Goal: Navigation & Orientation: Understand site structure

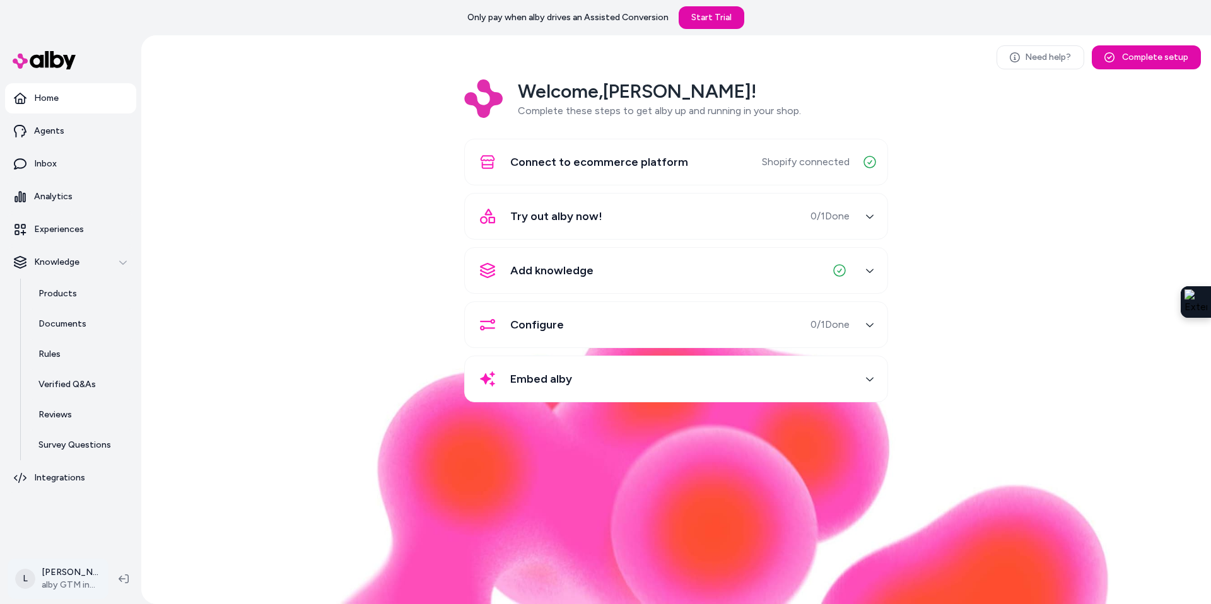
click at [80, 586] on html "Only pay when alby drives an Assisted Conversion Start Trial Home Agents Inbox …" at bounding box center [605, 302] width 1211 height 604
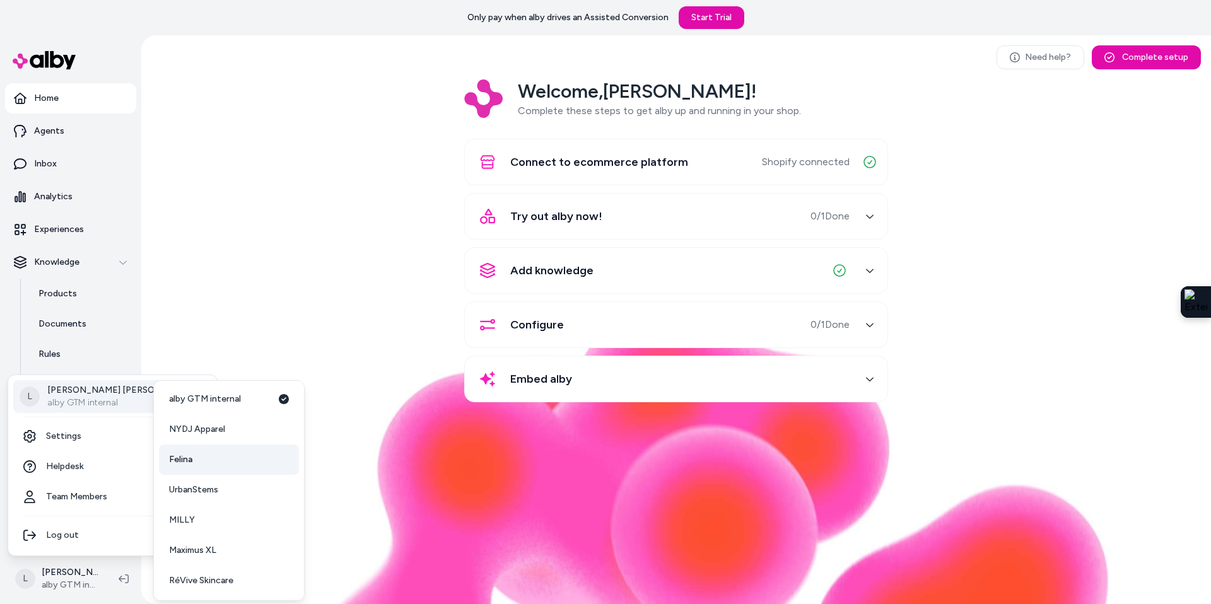
scroll to position [3, 0]
click at [208, 488] on span "UrbanStems" at bounding box center [193, 489] width 49 height 13
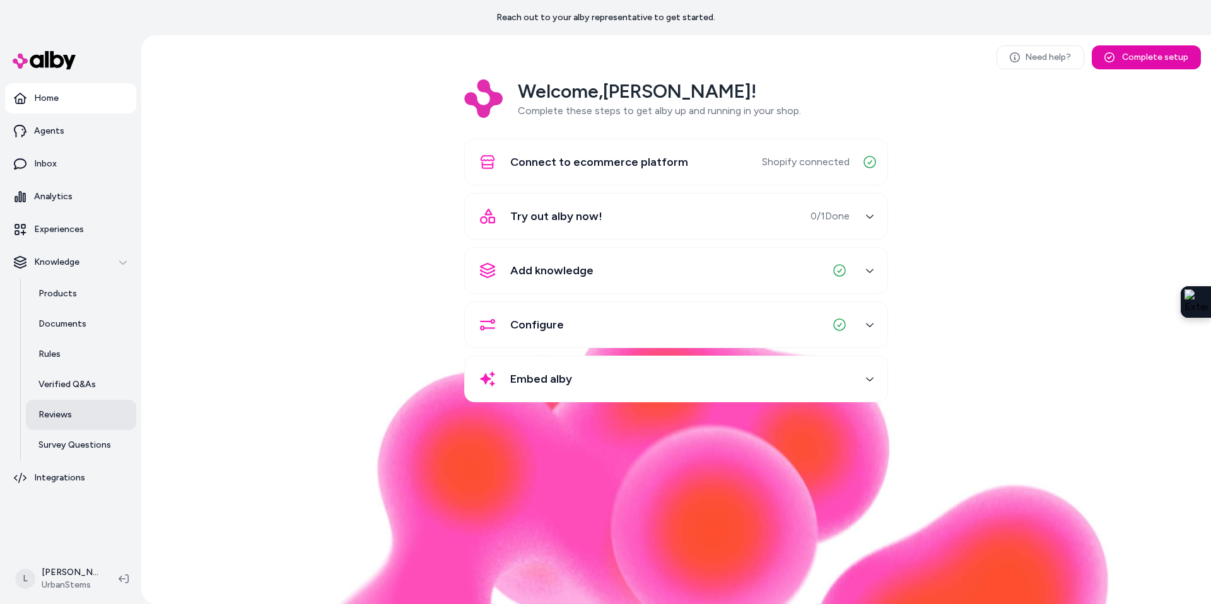
click at [69, 422] on link "Reviews" at bounding box center [81, 415] width 110 height 30
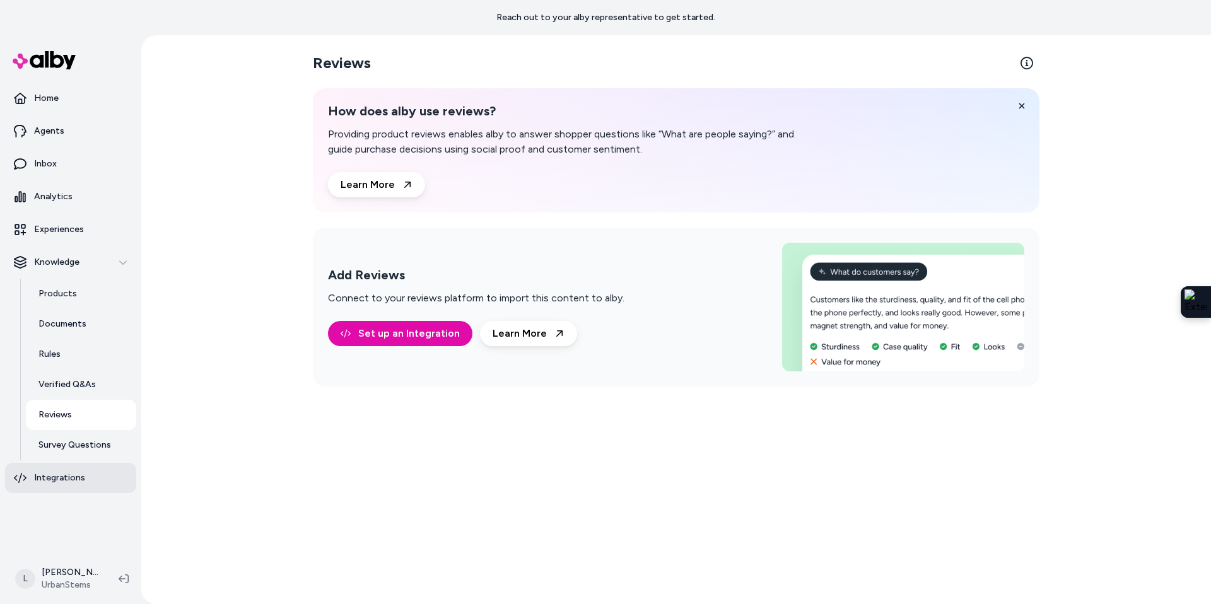
click at [77, 476] on p "Integrations" at bounding box center [59, 478] width 51 height 13
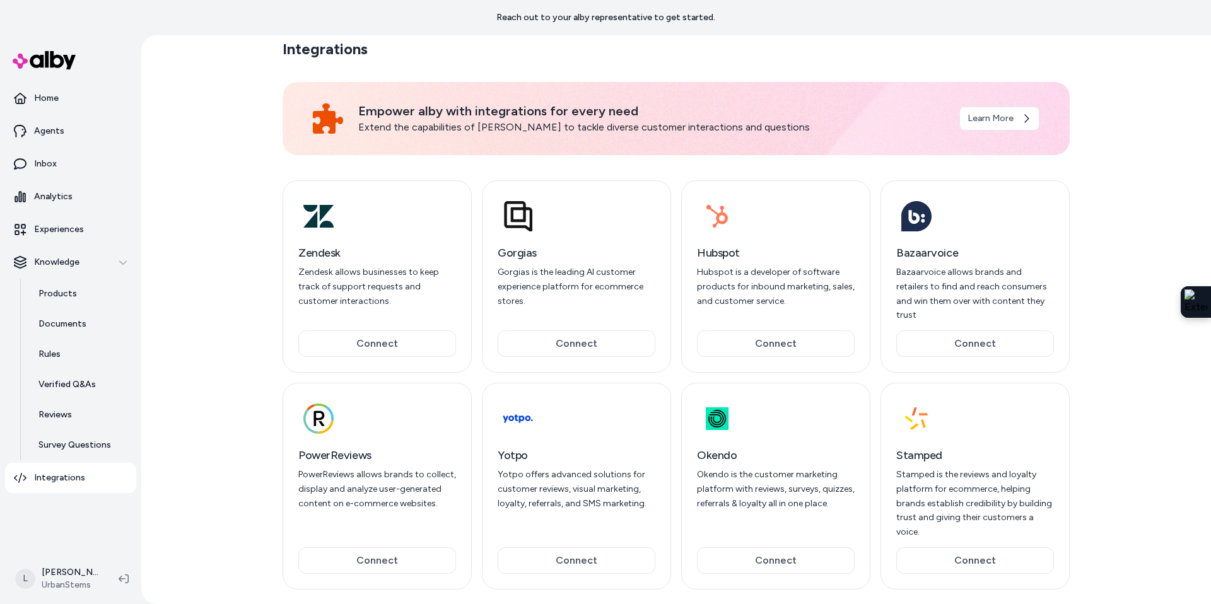
scroll to position [8, 0]
click at [52, 95] on p "Home" at bounding box center [46, 98] width 25 height 13
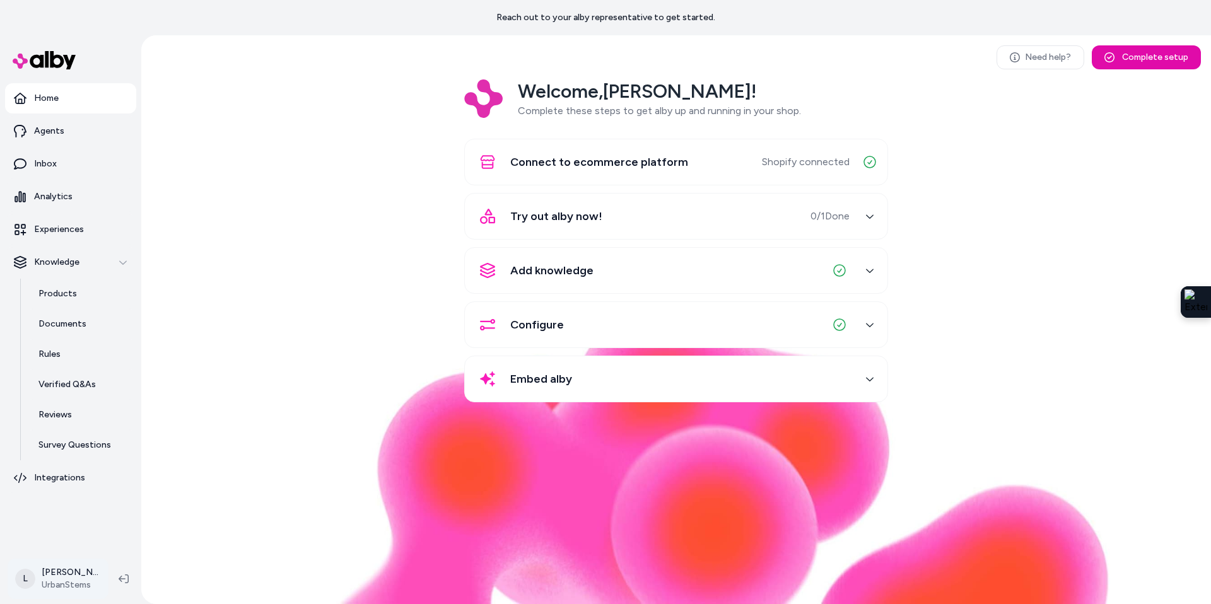
click at [64, 578] on html "Reach out to your alby representative to get started. Home Agents Inbox Analyti…" at bounding box center [605, 302] width 1211 height 604
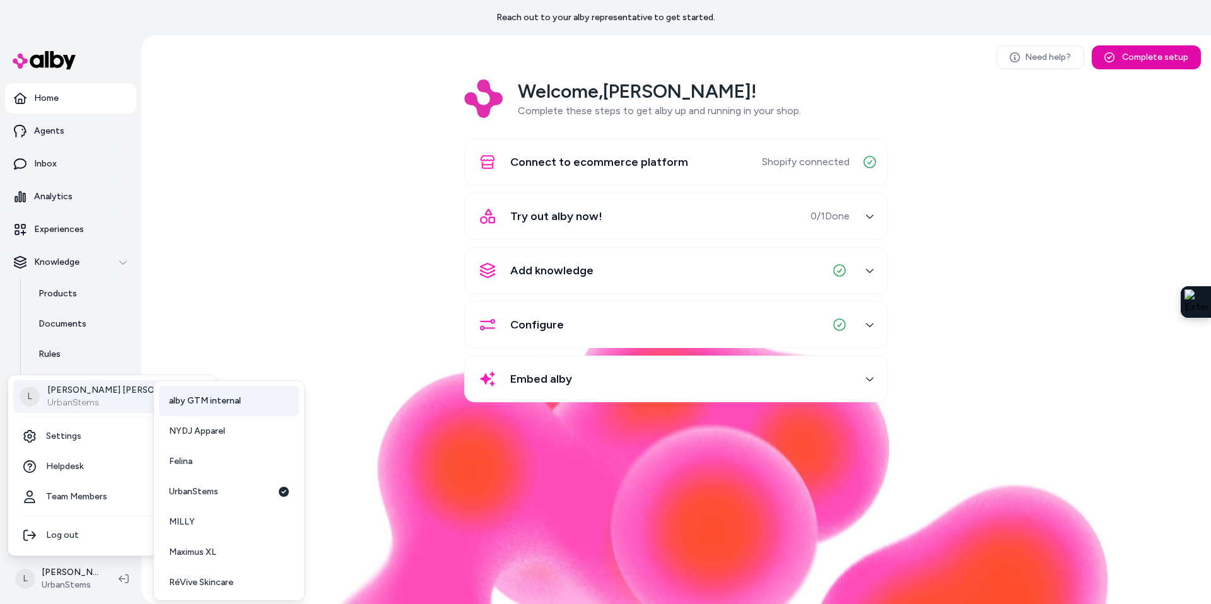
click at [218, 404] on span "alby GTM internal" at bounding box center [205, 401] width 72 height 13
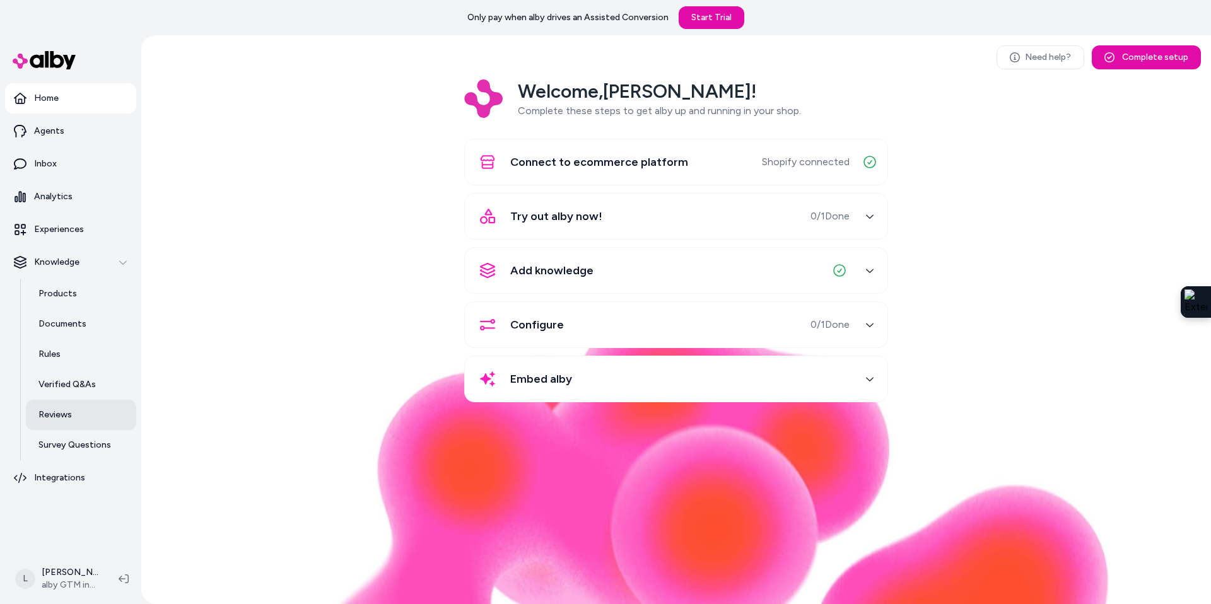
click at [61, 423] on link "Reviews" at bounding box center [81, 415] width 110 height 30
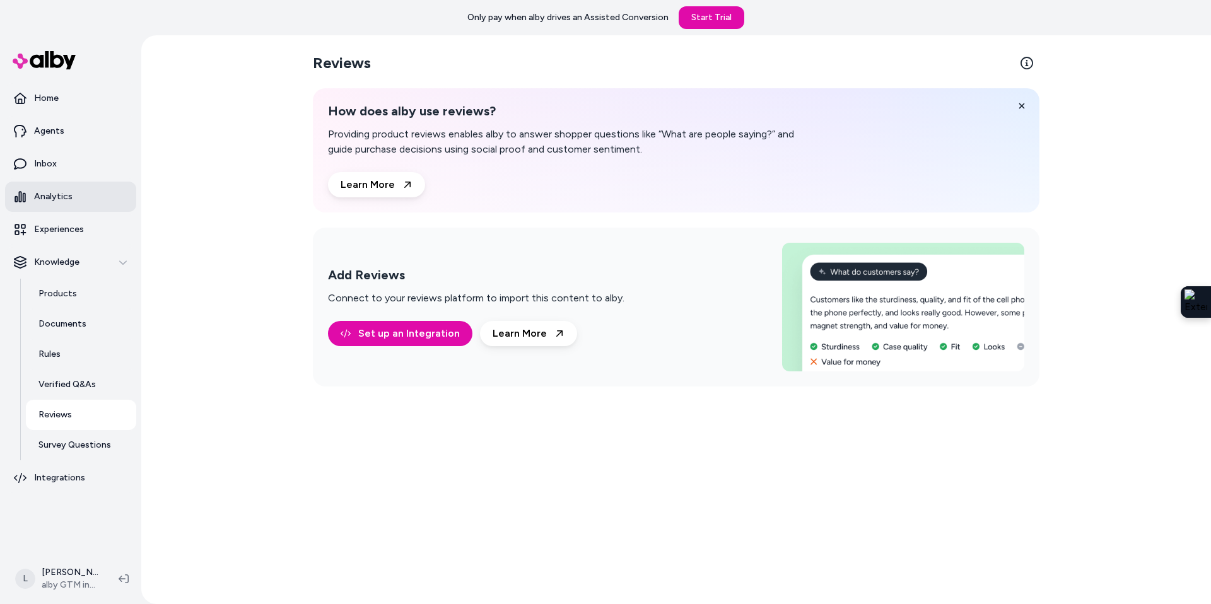
click at [53, 201] on p "Analytics" at bounding box center [53, 196] width 38 height 13
